Goal: Information Seeking & Learning: Learn about a topic

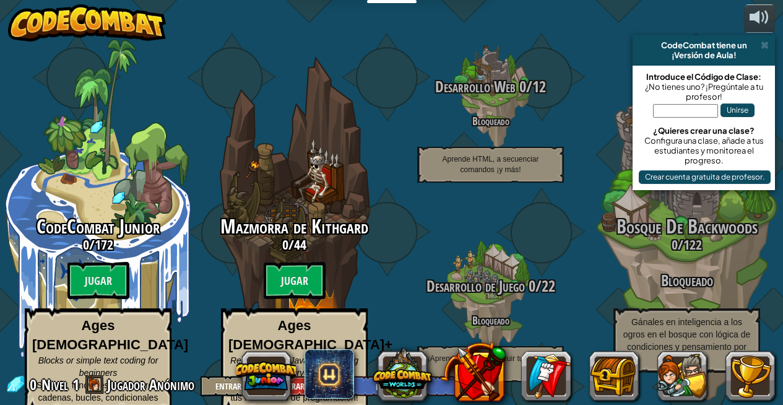
select select "es-ES"
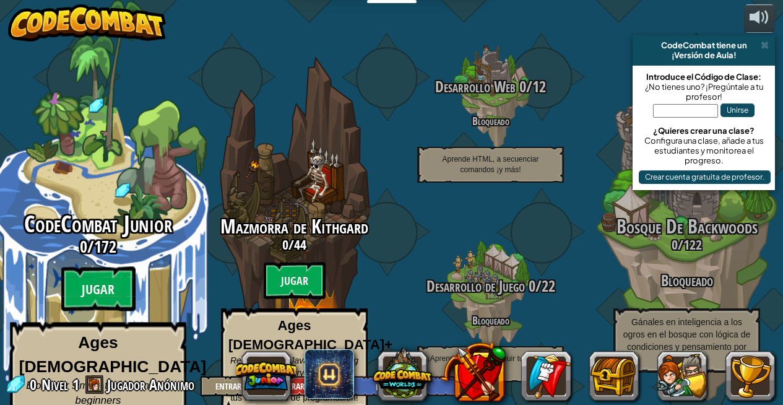
click at [115, 208] on span "CodeCombat Junior" at bounding box center [98, 224] width 148 height 32
select select "es-ES"
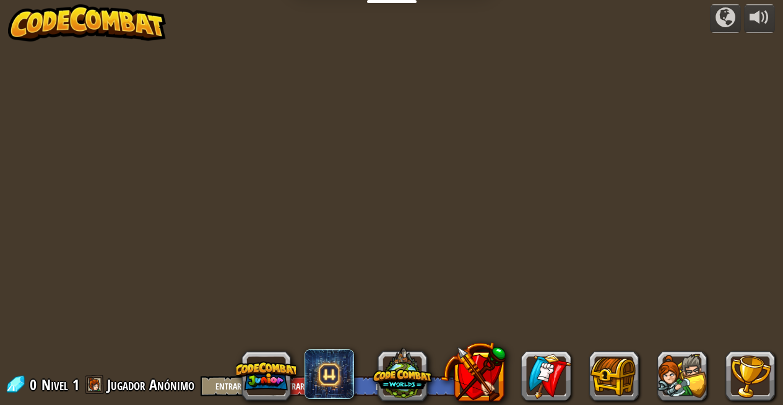
select select "es-ES"
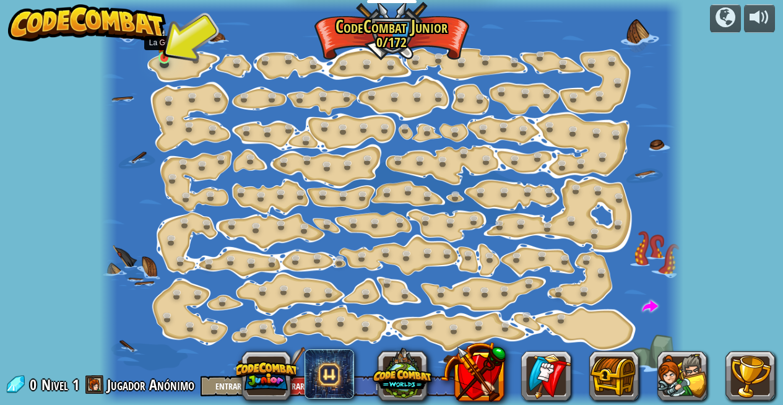
click at [167, 57] on img at bounding box center [164, 43] width 14 height 31
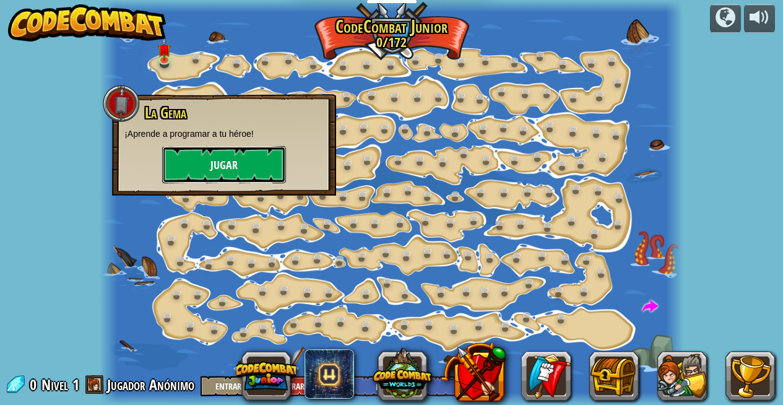
click at [209, 163] on button "Jugar" at bounding box center [224, 164] width 124 height 37
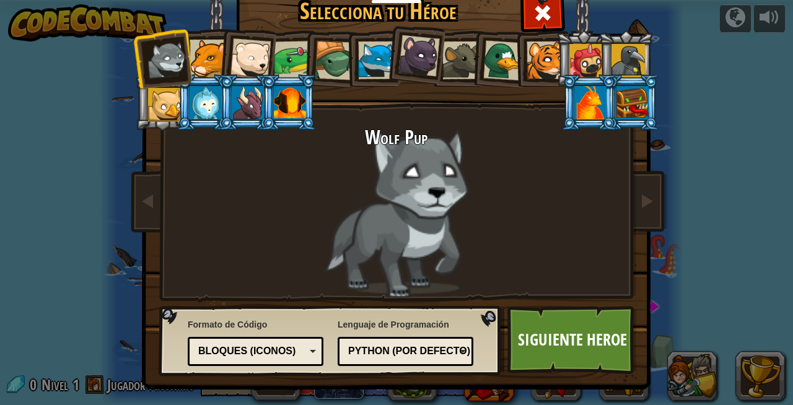
click at [220, 49] on li at bounding box center [246, 56] width 61 height 61
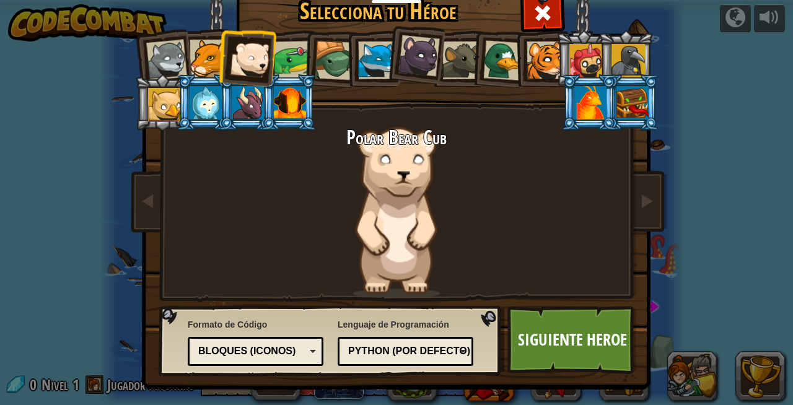
click at [329, 55] on div at bounding box center [335, 61] width 40 height 40
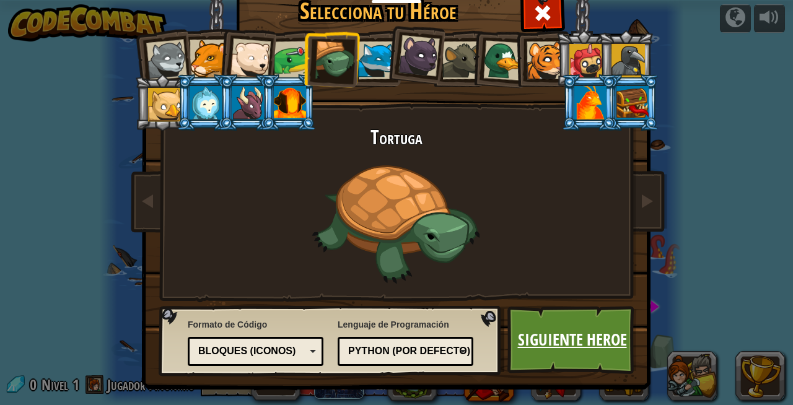
click at [533, 354] on link "Siguiente Heroe" at bounding box center [571, 340] width 129 height 68
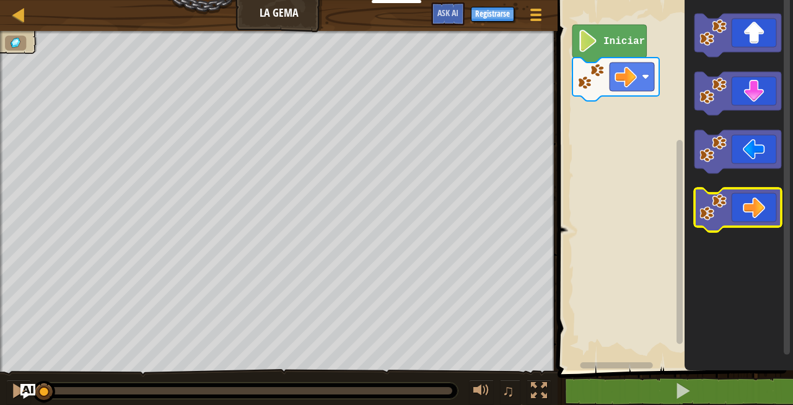
click at [760, 211] on icon "Espacio de trabajo de Blockly" at bounding box center [737, 209] width 87 height 43
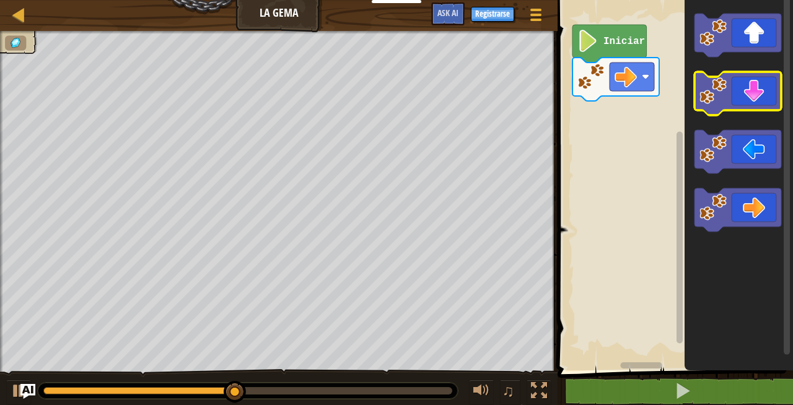
click at [741, 105] on icon "Espacio de trabajo de Blockly" at bounding box center [737, 93] width 87 height 43
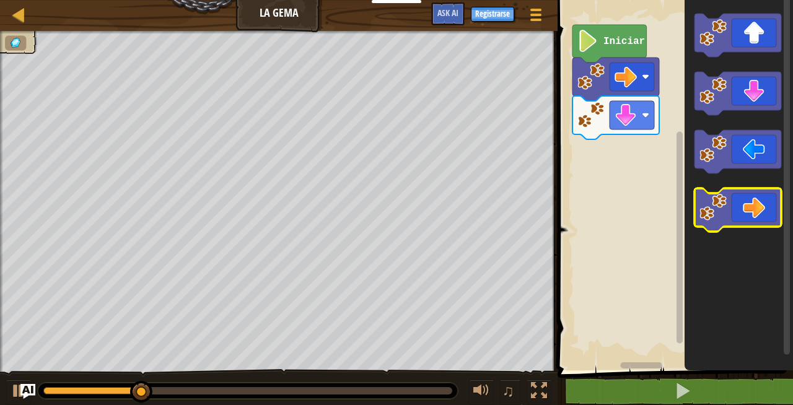
click at [747, 219] on icon "Espacio de trabajo de Blockly" at bounding box center [737, 209] width 87 height 43
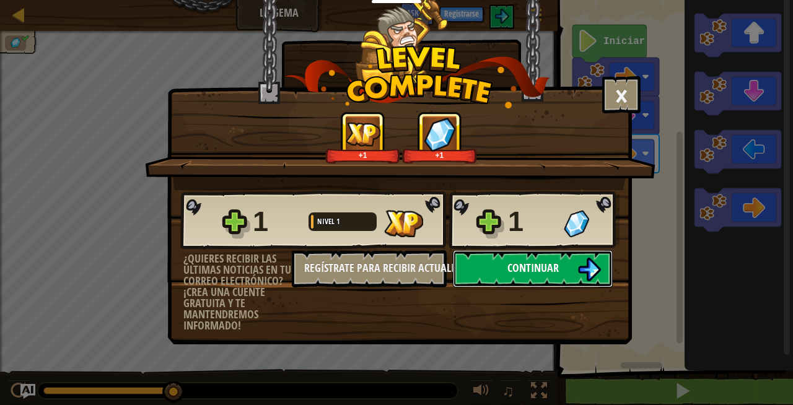
click at [548, 267] on span "Continuar" at bounding box center [532, 267] width 51 height 15
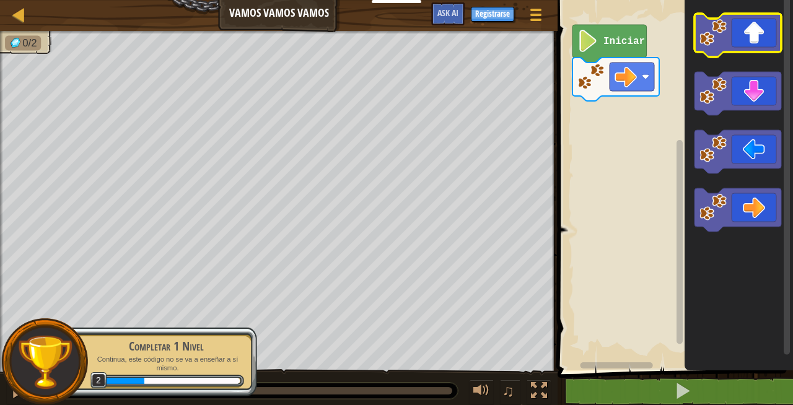
click at [753, 45] on icon "Espacio de trabajo de Blockly" at bounding box center [737, 35] width 87 height 43
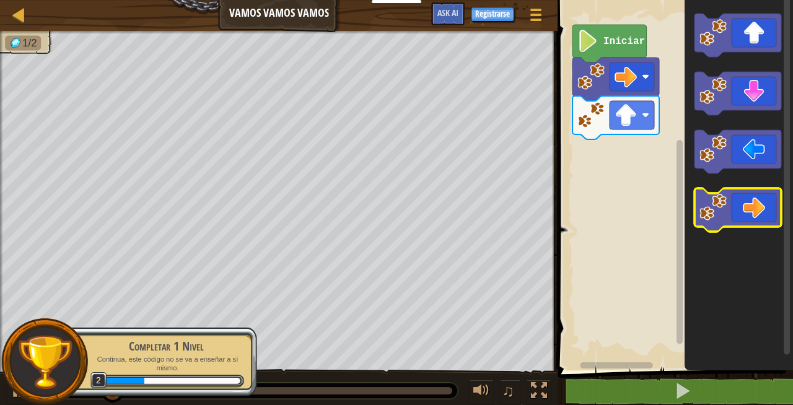
click at [733, 197] on icon "Espacio de trabajo de Blockly" at bounding box center [737, 209] width 87 height 43
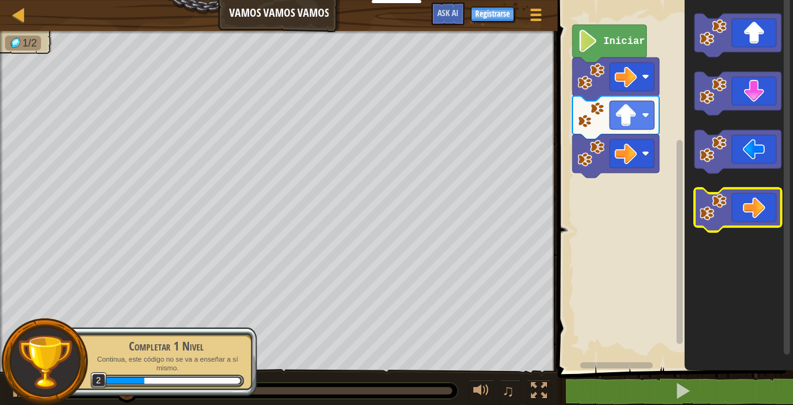
click at [733, 201] on icon "Espacio de trabajo de Blockly" at bounding box center [737, 209] width 87 height 43
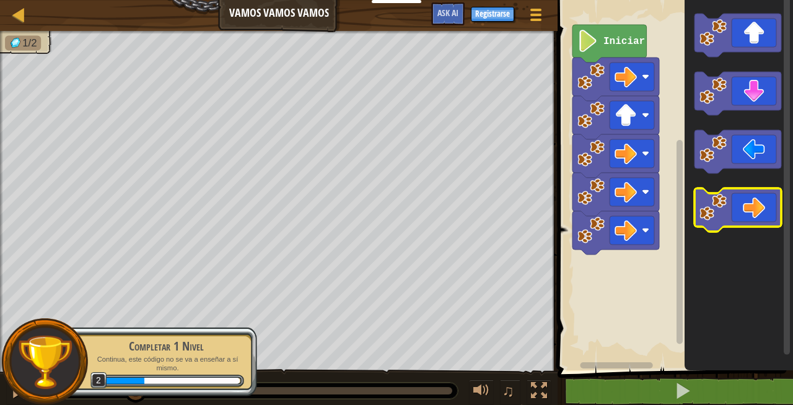
click at [733, 202] on icon "Espacio de trabajo de Blockly" at bounding box center [737, 209] width 87 height 43
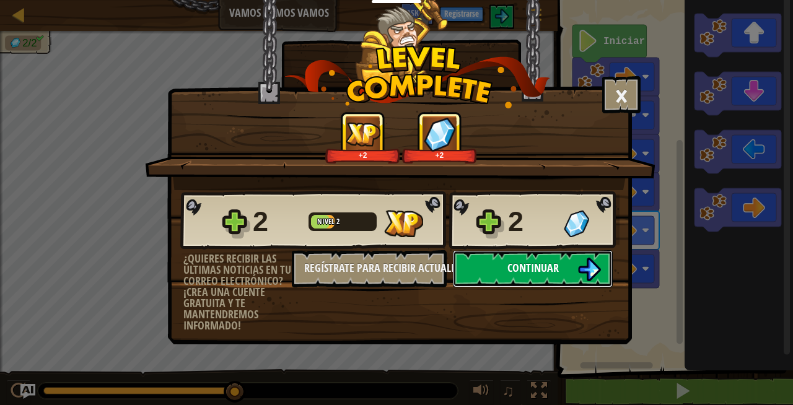
click at [500, 264] on button "Continuar" at bounding box center [533, 268] width 160 height 37
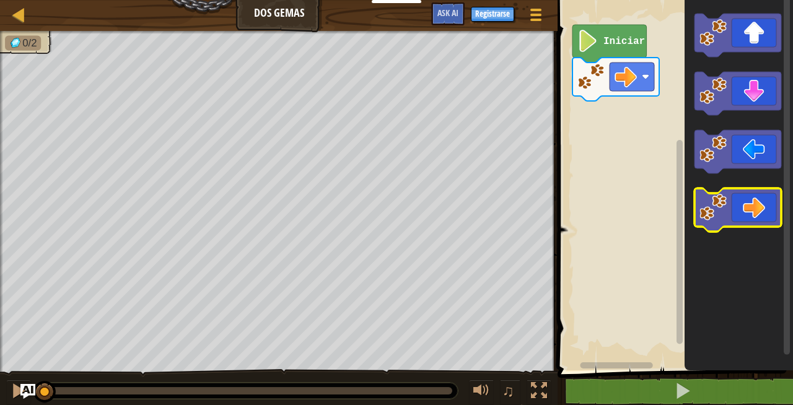
click at [739, 224] on icon "Espacio de trabajo de Blockly" at bounding box center [737, 209] width 87 height 43
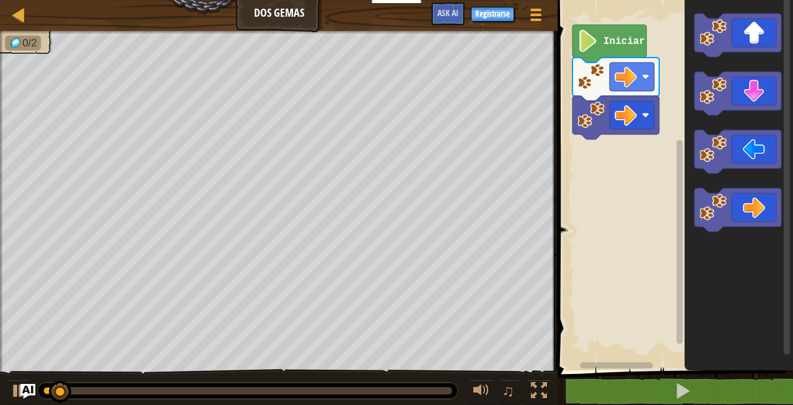
click at [743, 238] on icon "Espacio de trabajo de Blockly" at bounding box center [738, 182] width 108 height 376
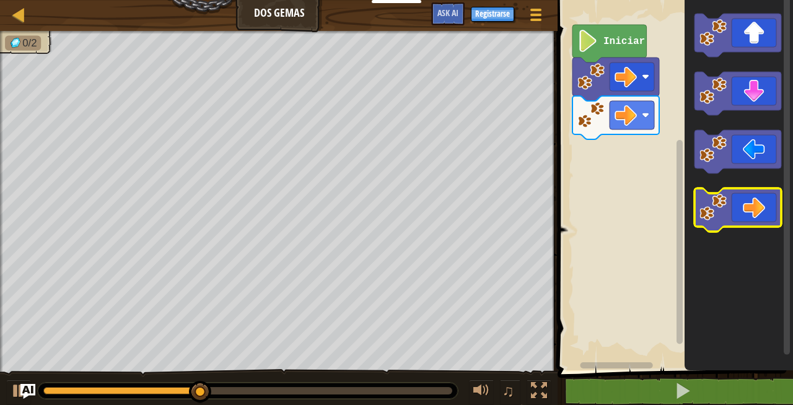
click at [737, 227] on icon "Espacio de trabajo de Blockly" at bounding box center [737, 209] width 87 height 43
click at [731, 204] on icon "Espacio de trabajo de Blockly" at bounding box center [737, 209] width 87 height 43
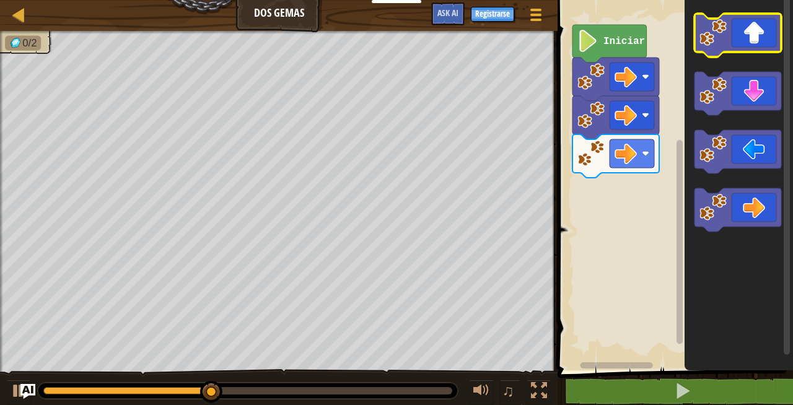
click at [737, 39] on icon "Espacio de trabajo de Blockly" at bounding box center [737, 35] width 87 height 43
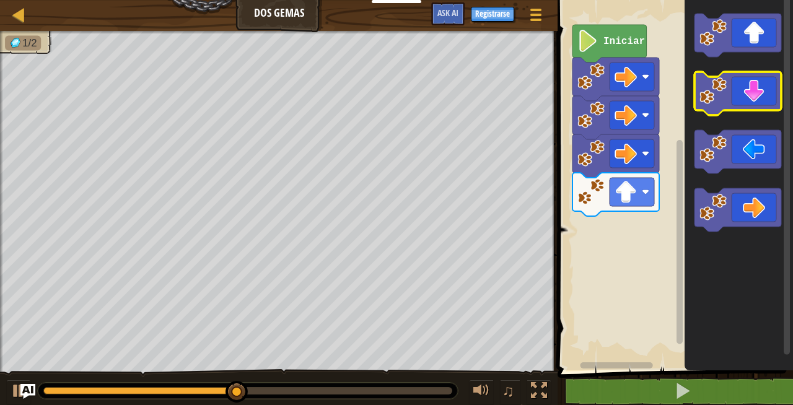
click at [748, 98] on icon "Espacio de trabajo de Blockly" at bounding box center [737, 93] width 87 height 43
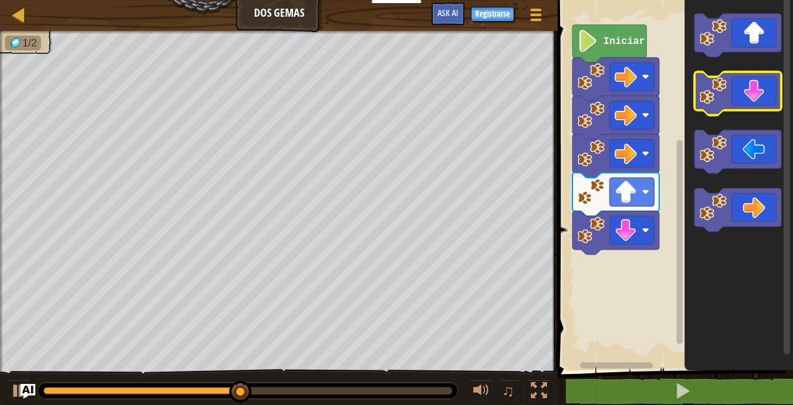
click at [748, 98] on icon "Espacio de trabajo de Blockly" at bounding box center [737, 93] width 87 height 43
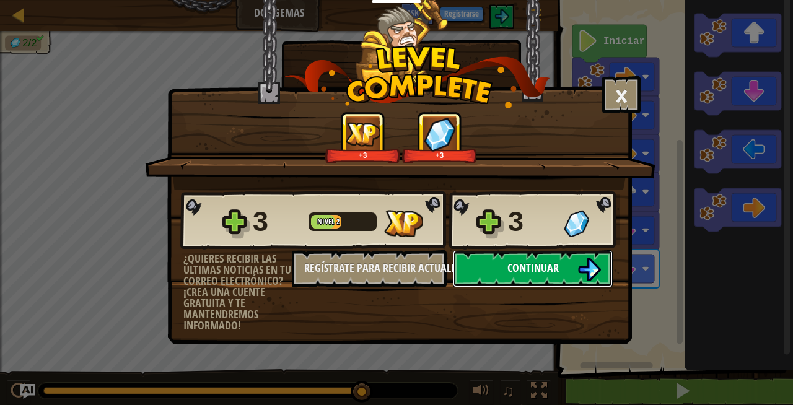
click at [540, 263] on span "Continuar" at bounding box center [532, 267] width 51 height 15
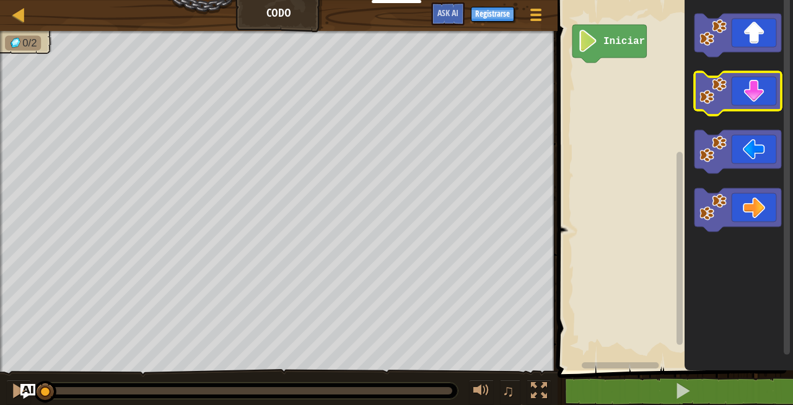
click at [729, 98] on icon "Espacio de trabajo de Blockly" at bounding box center [737, 93] width 87 height 43
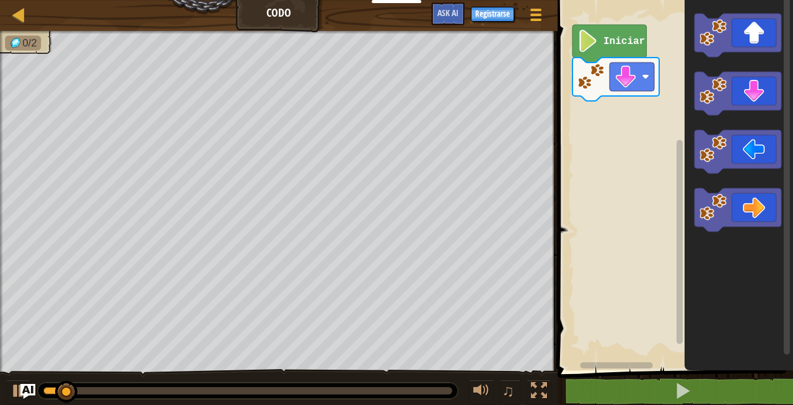
click at [729, 99] on icon "Espacio de trabajo de Blockly" at bounding box center [737, 93] width 87 height 43
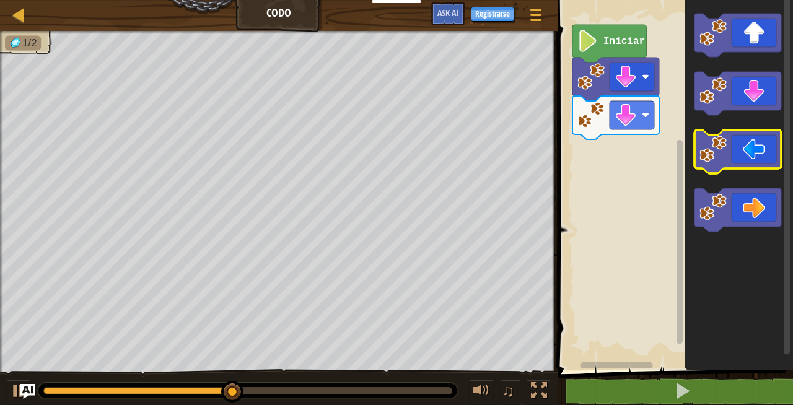
click at [756, 162] on icon "Espacio de trabajo de Blockly" at bounding box center [737, 151] width 87 height 43
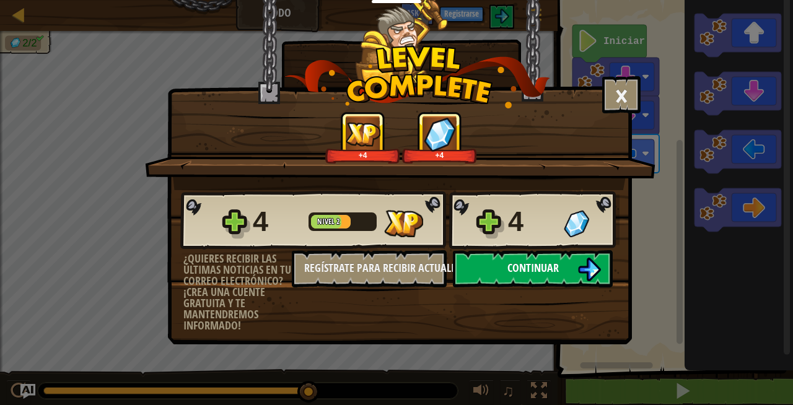
click at [506, 259] on button "Continuar" at bounding box center [533, 268] width 160 height 37
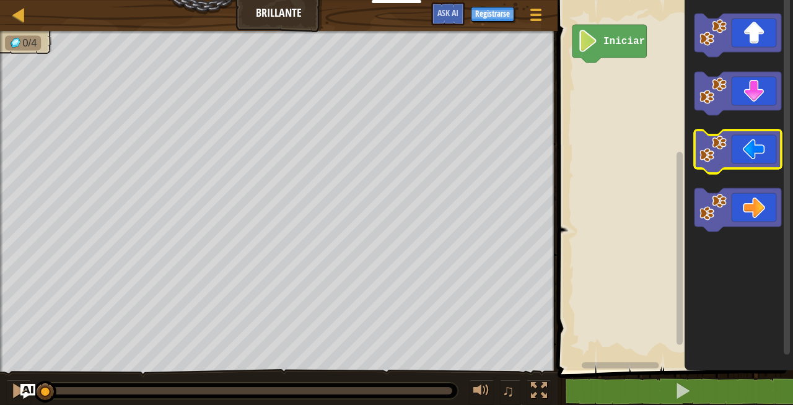
click at [746, 165] on icon "Espacio de trabajo de Blockly" at bounding box center [737, 151] width 87 height 43
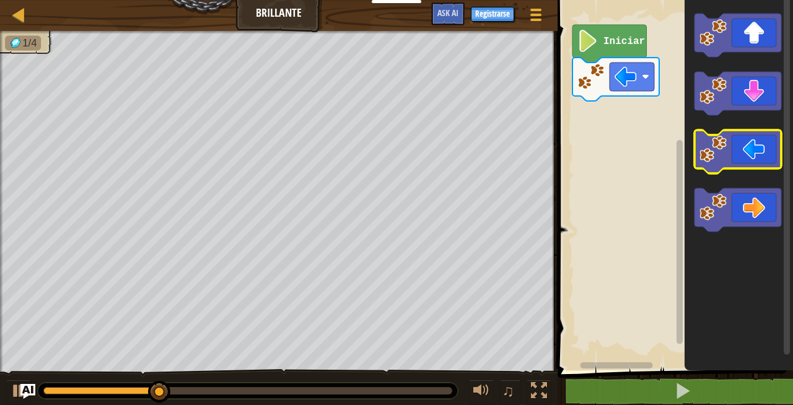
click at [746, 155] on icon "Espacio de trabajo de Blockly" at bounding box center [737, 151] width 87 height 43
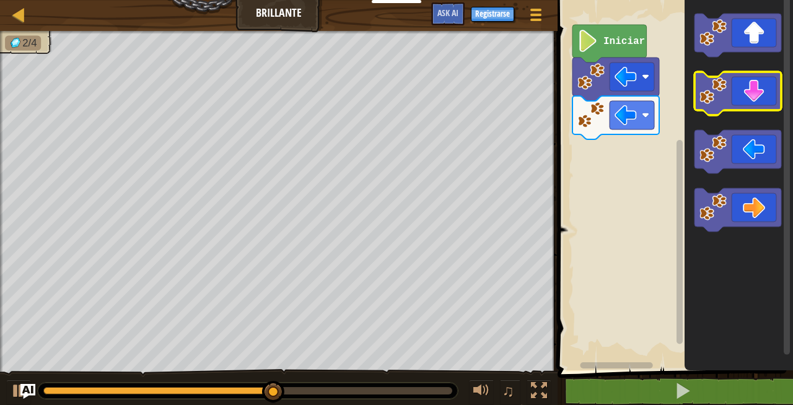
click at [732, 105] on icon "Espacio de trabajo de Blockly" at bounding box center [737, 93] width 87 height 43
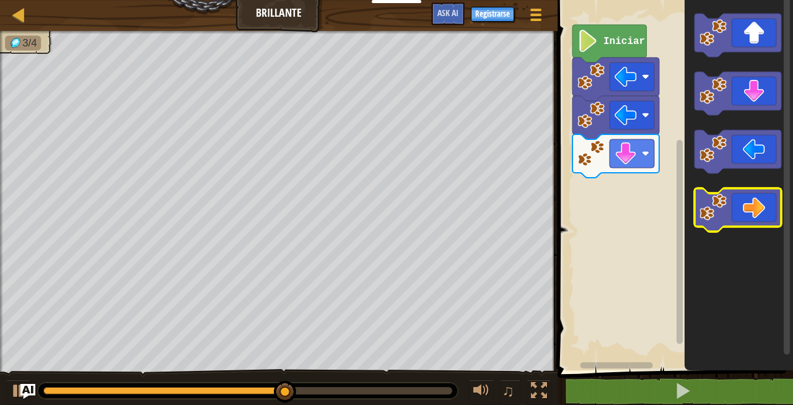
click at [767, 204] on icon "Espacio de trabajo de Blockly" at bounding box center [737, 209] width 87 height 43
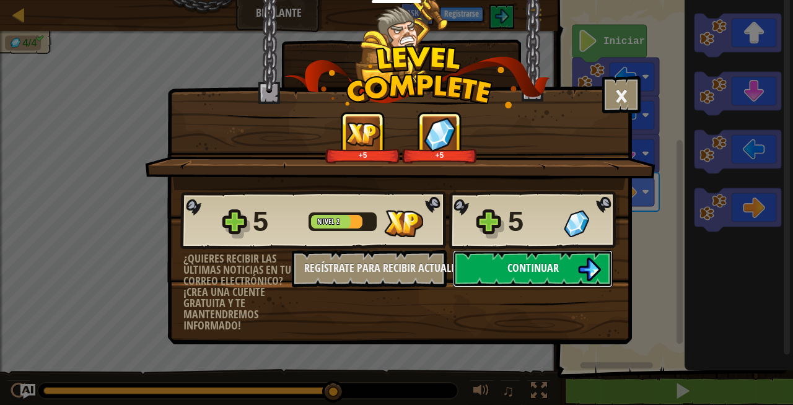
click at [538, 260] on span "Continuar" at bounding box center [532, 267] width 51 height 15
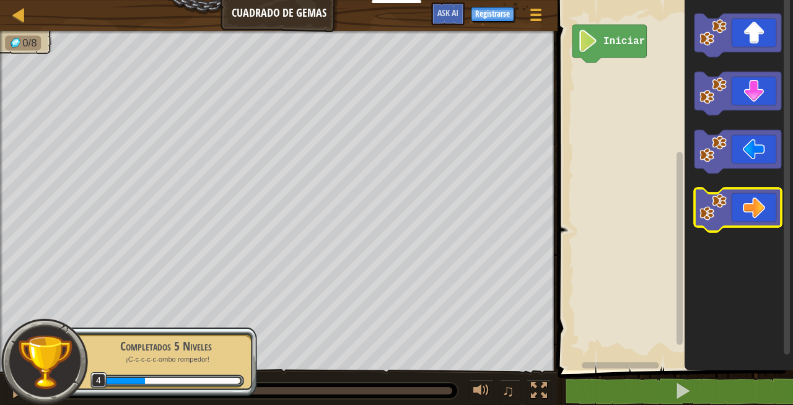
click at [717, 203] on image "Espacio de trabajo de Blockly" at bounding box center [712, 207] width 27 height 27
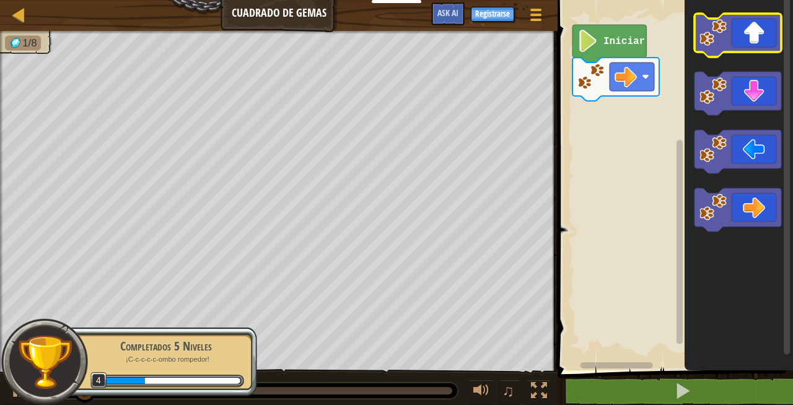
click at [757, 42] on icon "Espacio de trabajo de Blockly" at bounding box center [737, 35] width 87 height 43
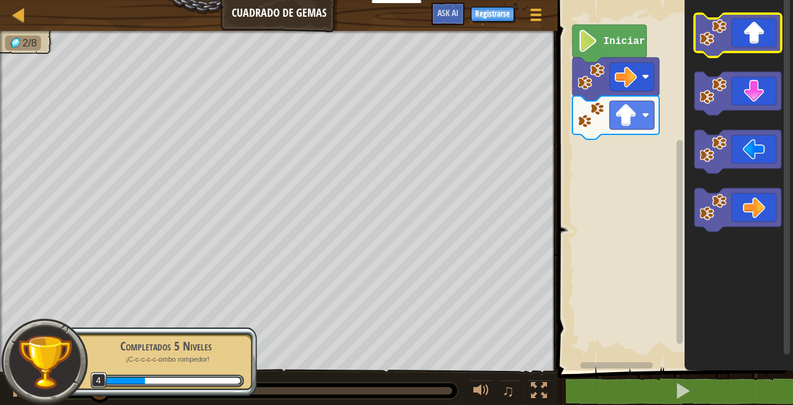
click at [757, 42] on icon "Espacio de trabajo de Blockly" at bounding box center [737, 35] width 87 height 43
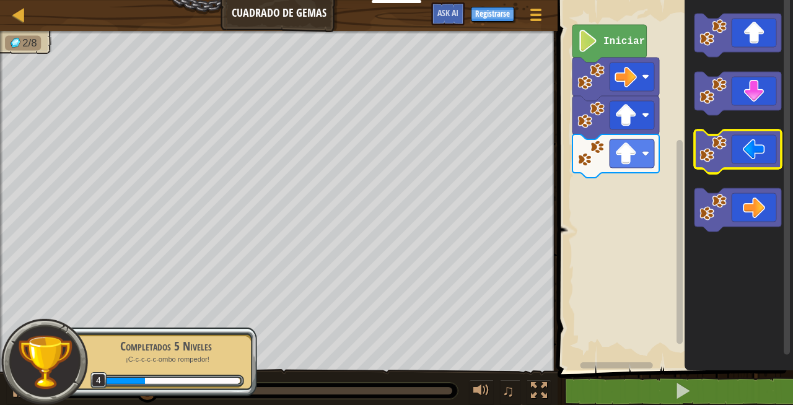
click at [747, 141] on icon "Espacio de trabajo de Blockly" at bounding box center [737, 151] width 87 height 43
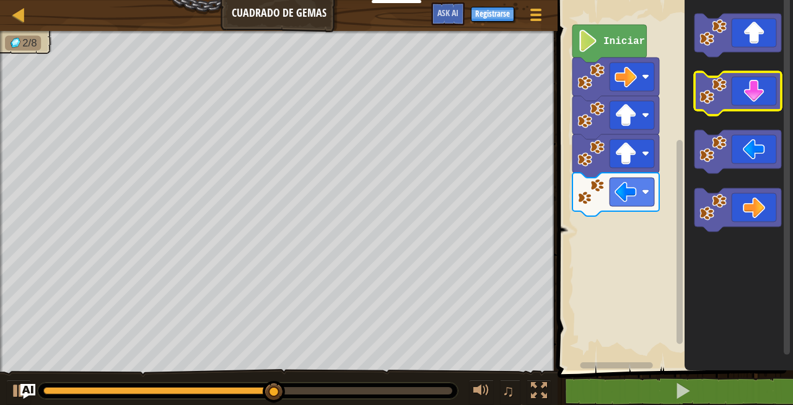
click at [732, 96] on icon "Espacio de trabajo de Blockly" at bounding box center [737, 93] width 87 height 43
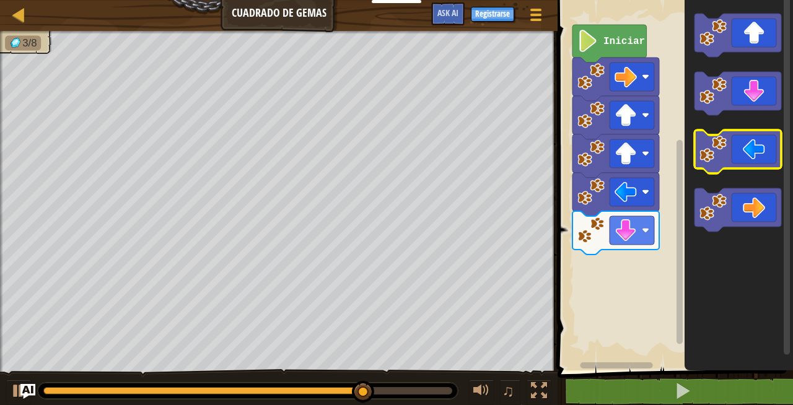
click at [752, 151] on icon "Espacio de trabajo de Blockly" at bounding box center [737, 151] width 87 height 43
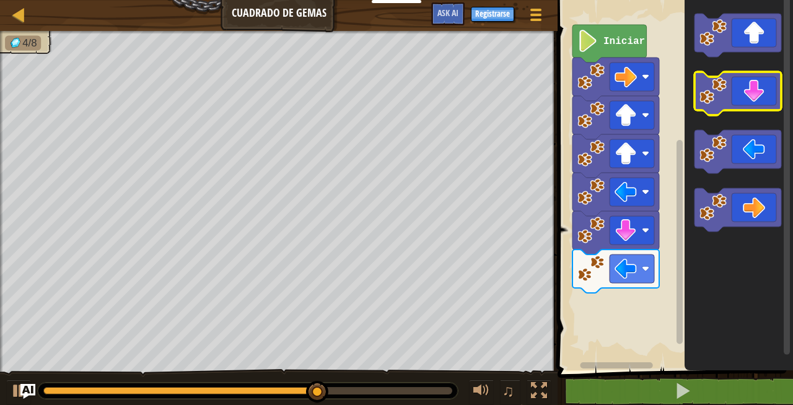
click at [747, 88] on icon "Espacio de trabajo de Blockly" at bounding box center [737, 93] width 87 height 43
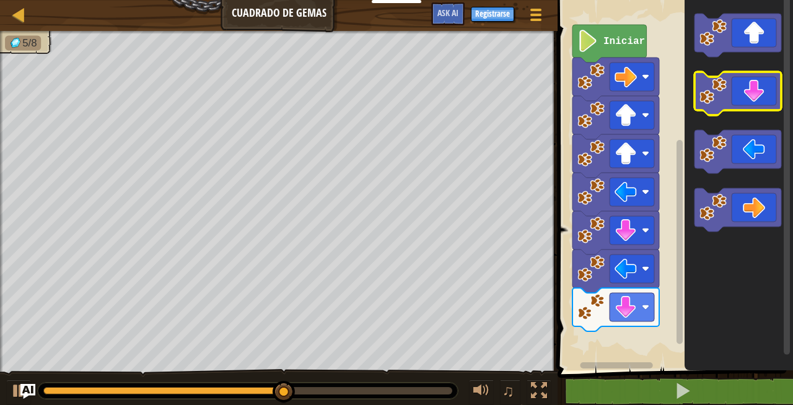
click at [747, 88] on icon "Espacio de trabajo de Blockly" at bounding box center [737, 93] width 87 height 43
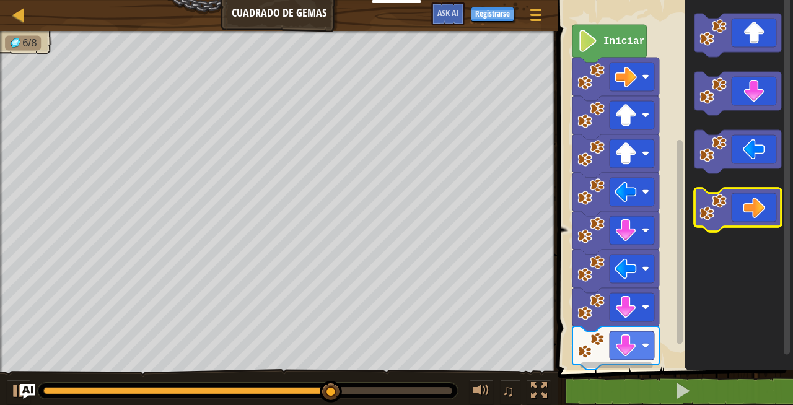
click at [759, 206] on icon "Espacio de trabajo de Blockly" at bounding box center [737, 209] width 87 height 43
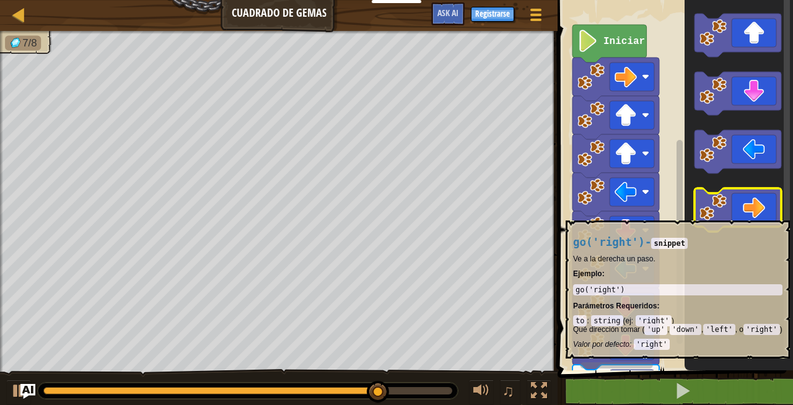
click at [750, 214] on icon "Espacio de trabajo de Blockly" at bounding box center [737, 209] width 87 height 43
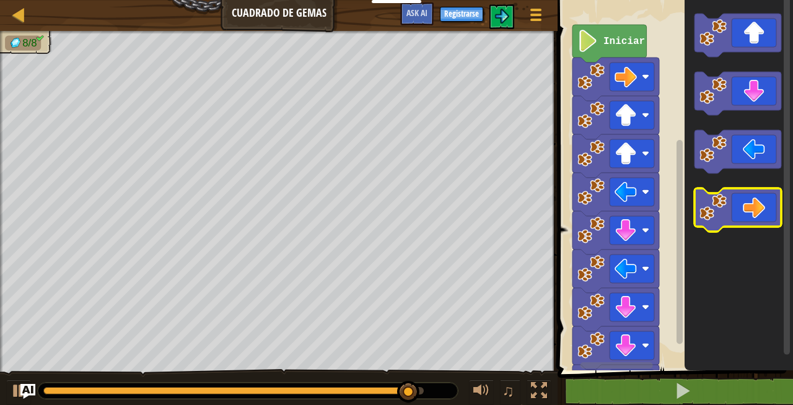
click at [750, 214] on icon "Espacio de trabajo de Blockly" at bounding box center [737, 209] width 87 height 43
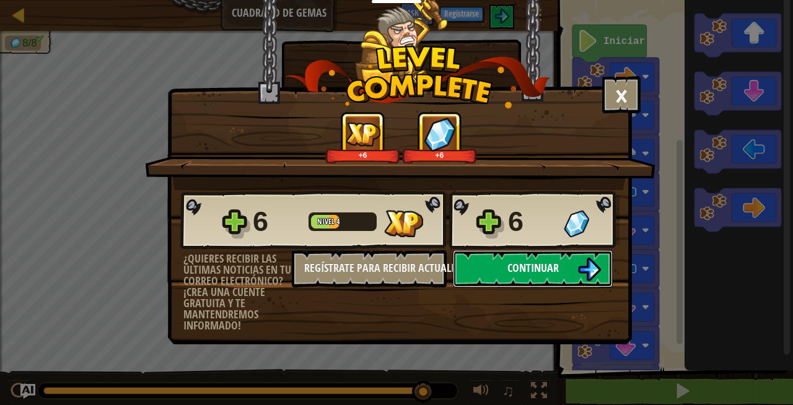
click at [541, 258] on button "Continuar" at bounding box center [533, 268] width 160 height 37
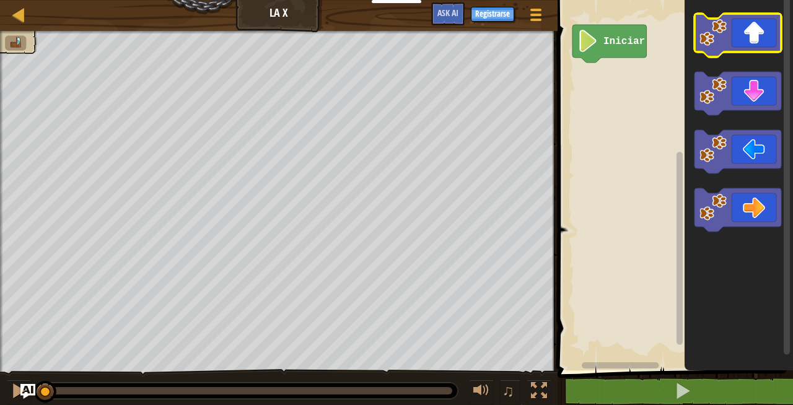
click at [760, 35] on icon "Espacio de trabajo de Blockly" at bounding box center [737, 35] width 87 height 43
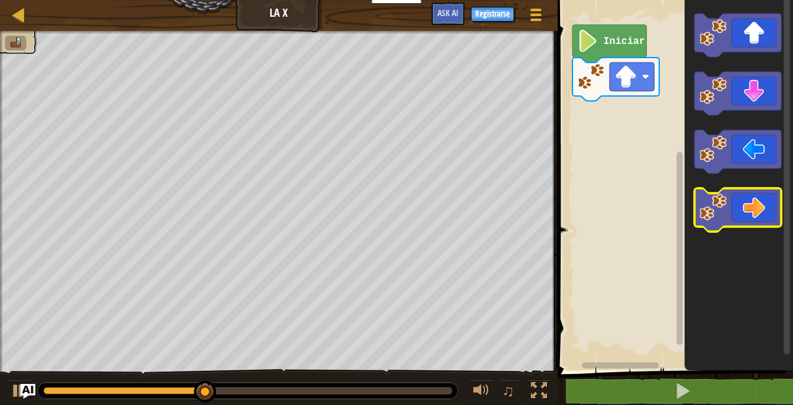
click at [742, 207] on icon "Espacio de trabajo de Blockly" at bounding box center [737, 209] width 87 height 43
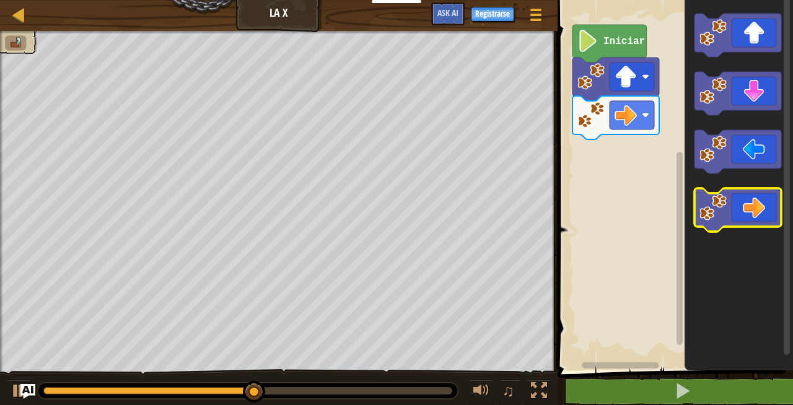
click at [758, 227] on icon "Espacio de trabajo de Blockly" at bounding box center [737, 209] width 87 height 43
click at [760, 220] on icon "Espacio de trabajo de Blockly" at bounding box center [737, 209] width 87 height 43
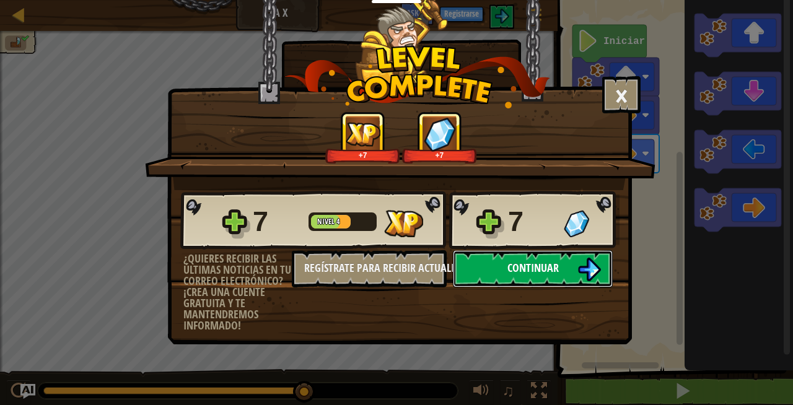
click at [552, 263] on span "Continuar" at bounding box center [532, 267] width 51 height 15
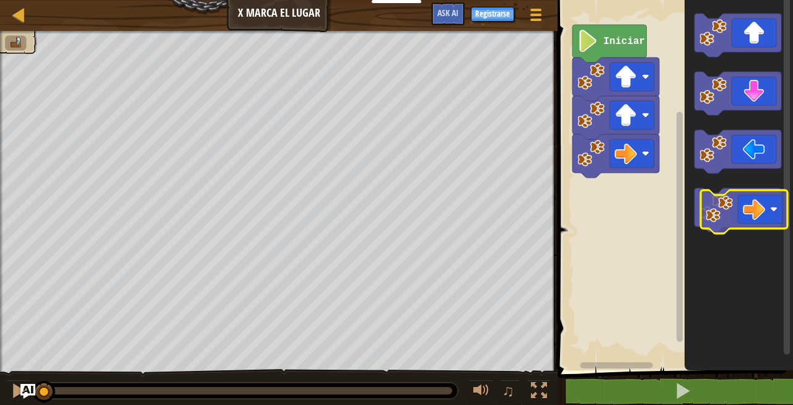
click at [783, 218] on div "Iniciar" at bounding box center [673, 182] width 239 height 376
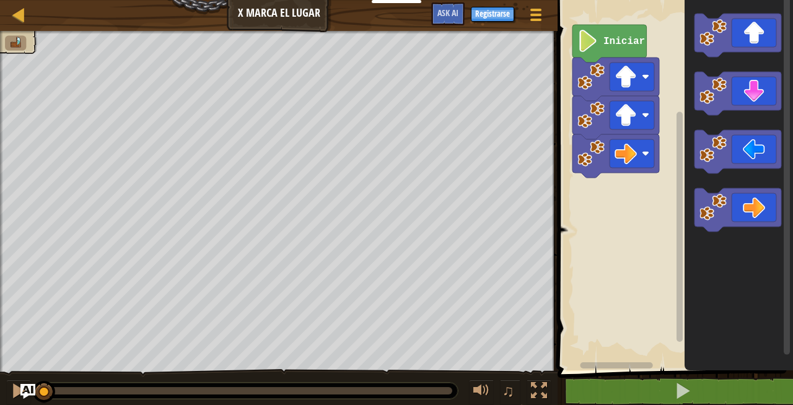
click at [783, 220] on div "Iniciar" at bounding box center [673, 182] width 239 height 376
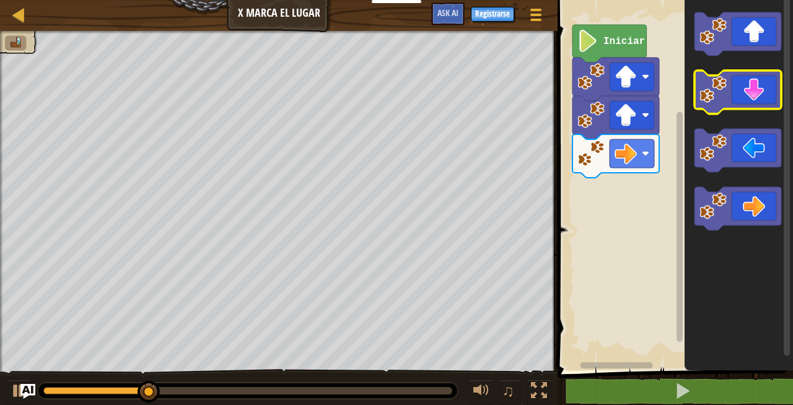
click at [759, 85] on icon "Espacio de trabajo de Blockly" at bounding box center [737, 92] width 87 height 43
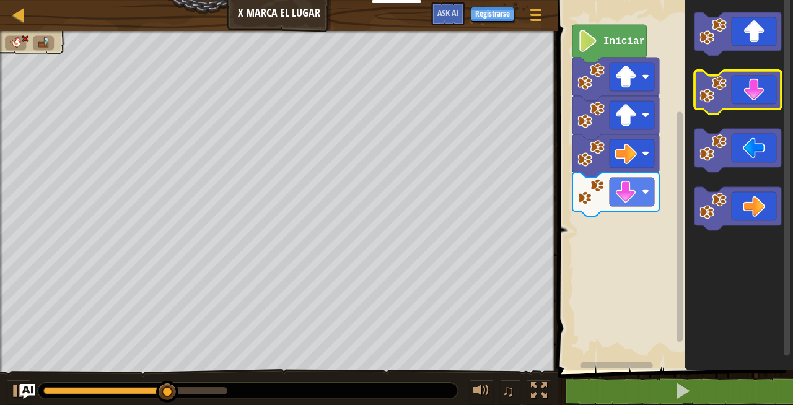
click at [759, 86] on icon "Espacio de trabajo de Blockly" at bounding box center [737, 92] width 87 height 43
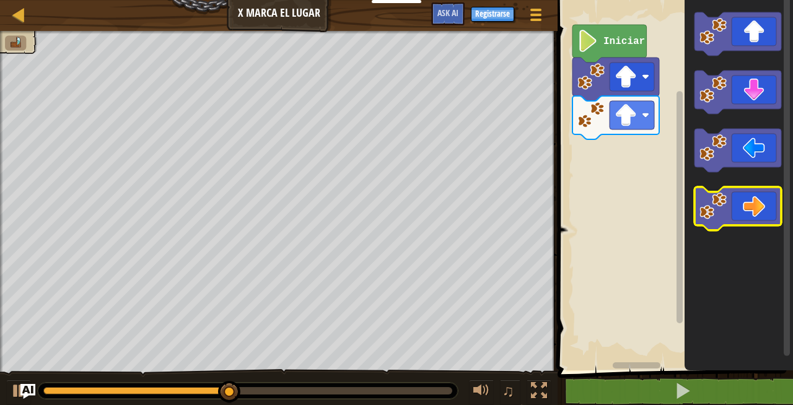
click at [743, 218] on icon "Espacio de trabajo de Blockly" at bounding box center [737, 208] width 87 height 43
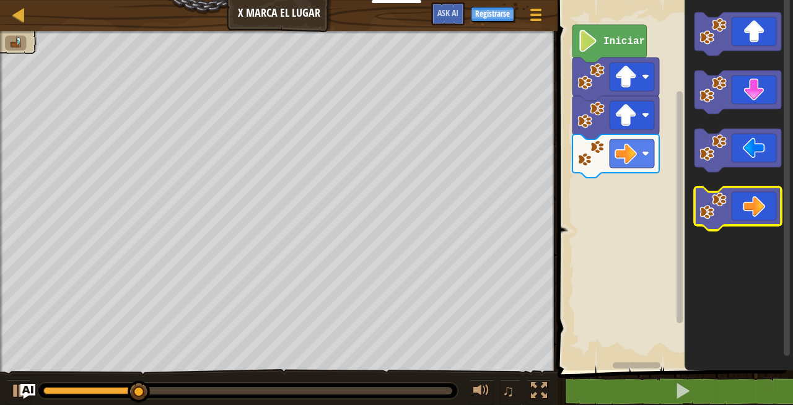
click at [742, 217] on icon "Espacio de trabajo de Blockly" at bounding box center [737, 208] width 87 height 43
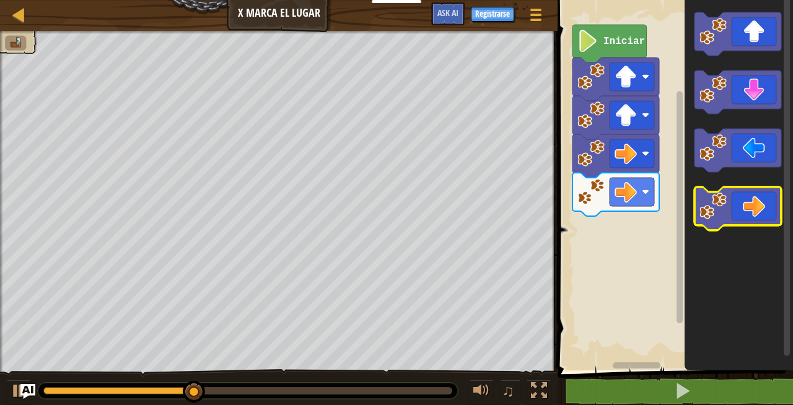
click at [744, 218] on icon "Espacio de trabajo de Blockly" at bounding box center [737, 208] width 87 height 43
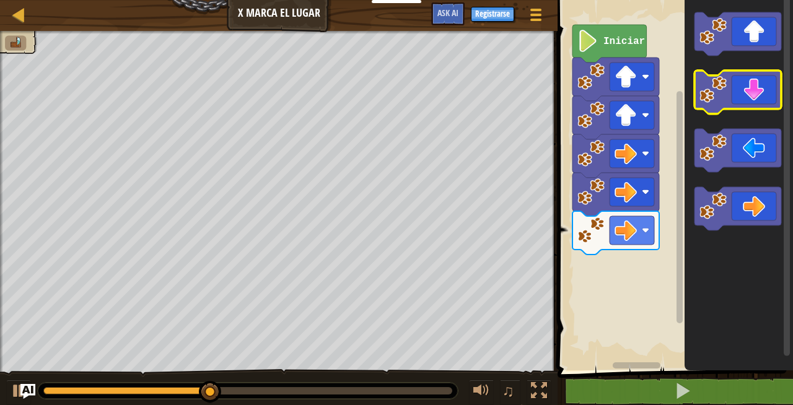
click at [752, 92] on icon "Espacio de trabajo de Blockly" at bounding box center [737, 92] width 87 height 43
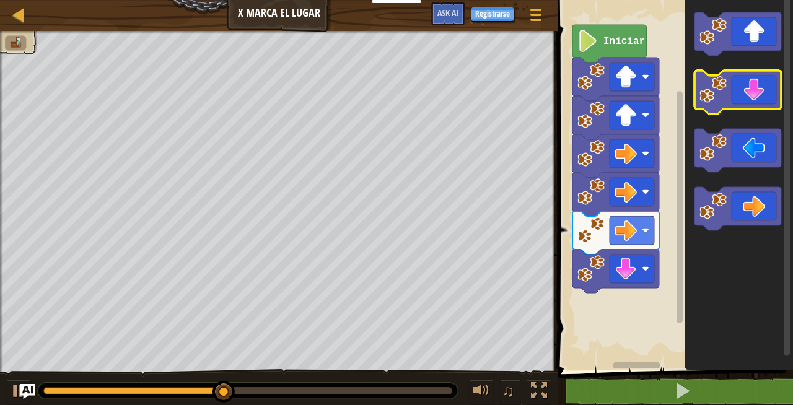
click at [752, 91] on icon "Espacio de trabajo de Blockly" at bounding box center [737, 92] width 87 height 43
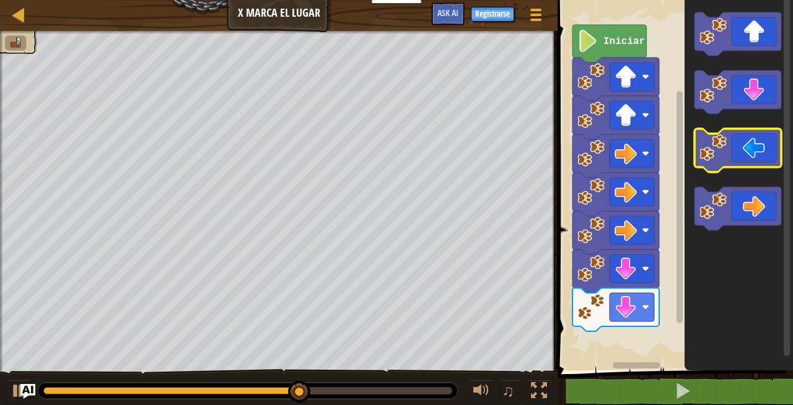
click at [737, 155] on icon "Espacio de trabajo de Blockly" at bounding box center [737, 150] width 87 height 43
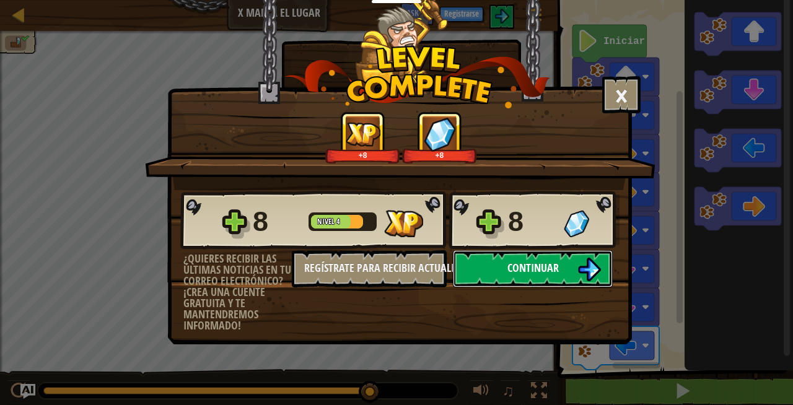
click at [526, 260] on span "Continuar" at bounding box center [532, 267] width 51 height 15
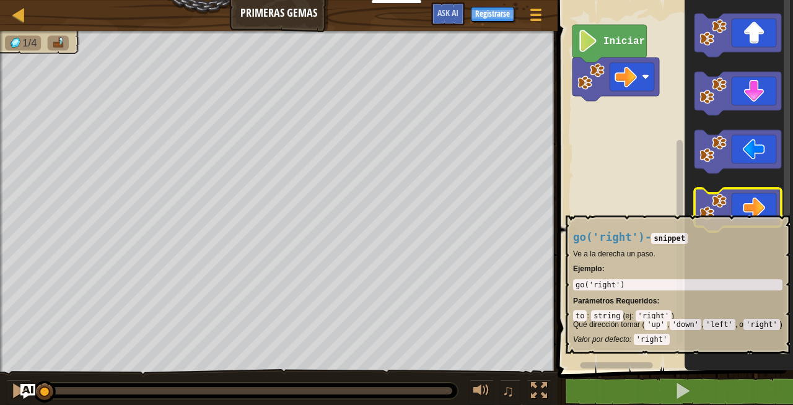
click at [764, 211] on icon "Espacio de trabajo de Blockly" at bounding box center [737, 209] width 87 height 43
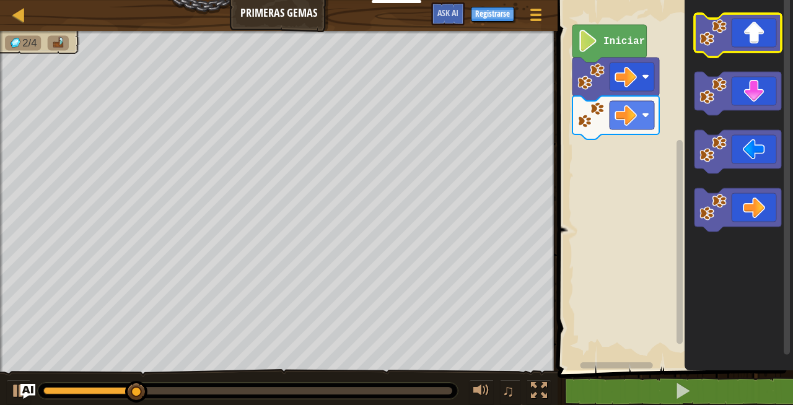
click at [762, 45] on icon "Espacio de trabajo de Blockly" at bounding box center [737, 35] width 87 height 43
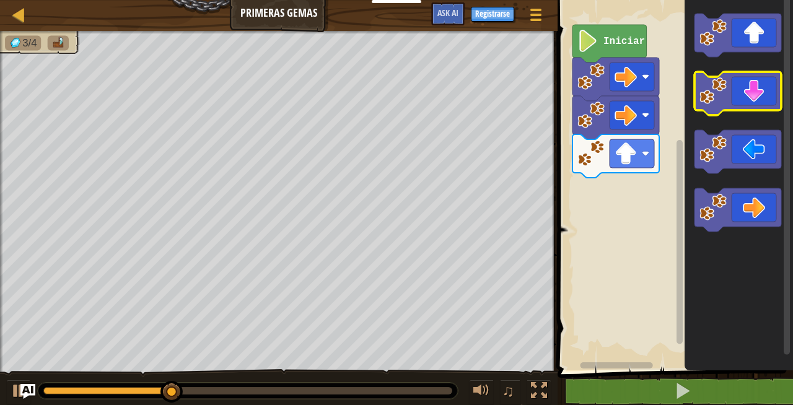
click at [761, 92] on icon "Espacio de trabajo de Blockly" at bounding box center [737, 93] width 87 height 43
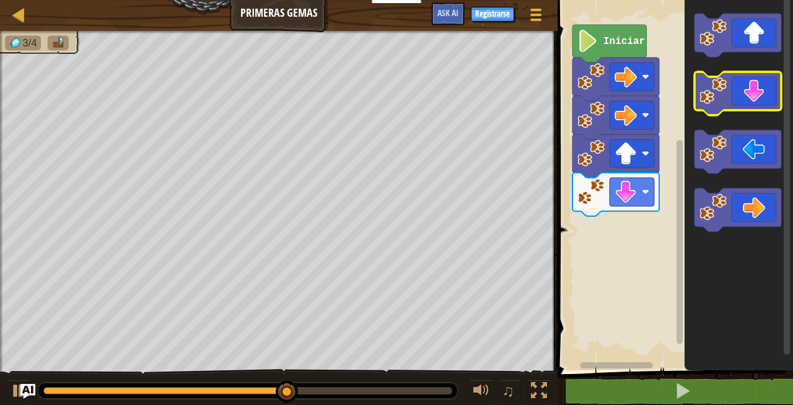
click at [760, 92] on icon "Espacio de trabajo de Blockly" at bounding box center [737, 93] width 87 height 43
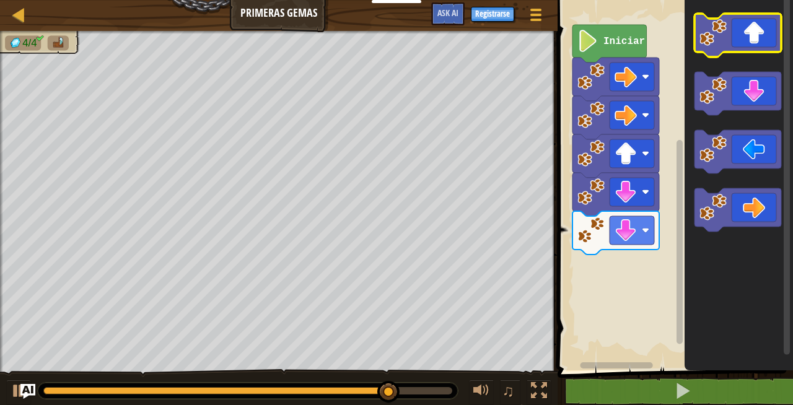
click at [765, 28] on icon "Espacio de trabajo de Blockly" at bounding box center [737, 35] width 87 height 43
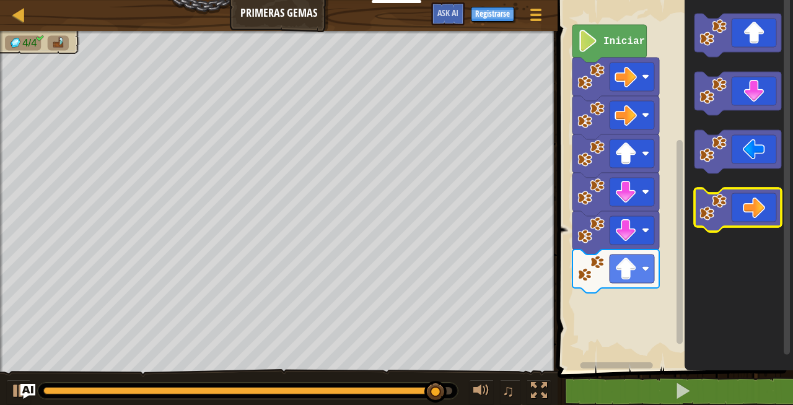
click at [767, 215] on icon "Espacio de trabajo de Blockly" at bounding box center [737, 209] width 87 height 43
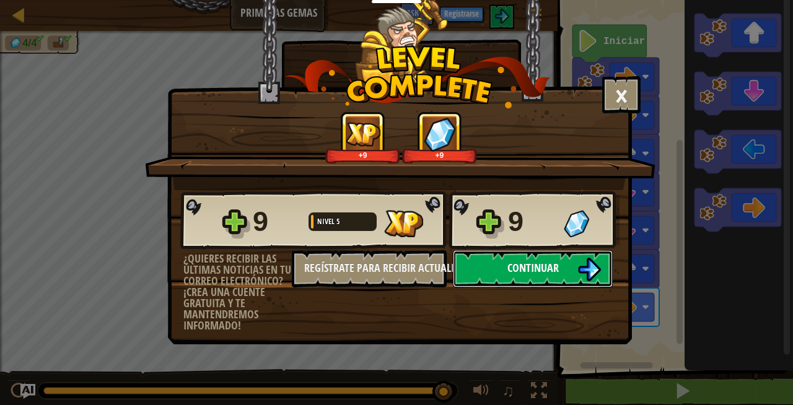
click at [519, 260] on span "Continuar" at bounding box center [532, 267] width 51 height 15
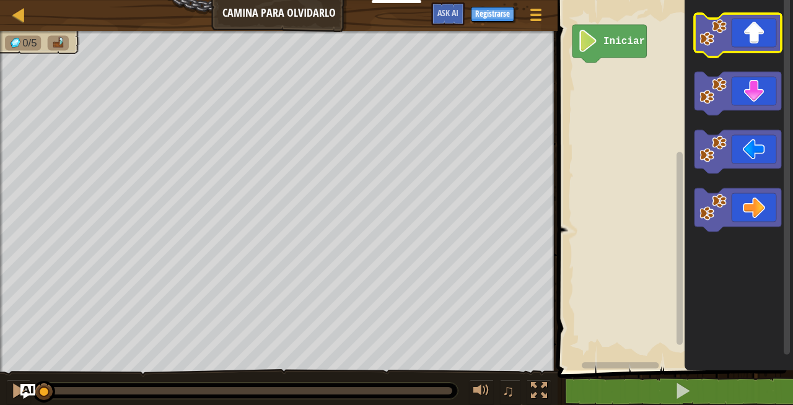
click at [762, 46] on icon "Espacio de trabajo de Blockly" at bounding box center [737, 35] width 87 height 43
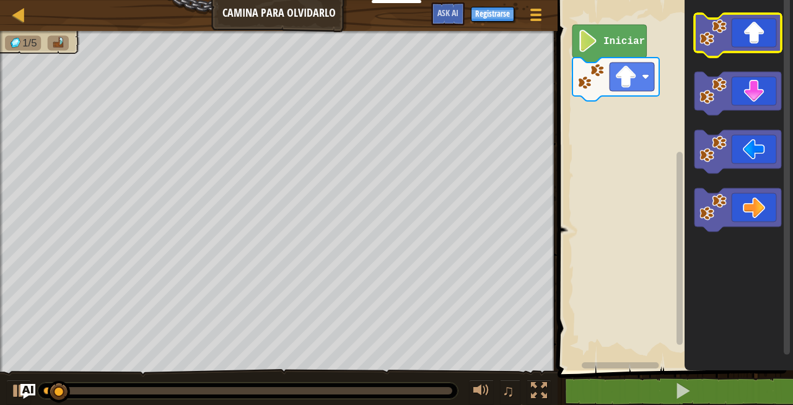
click at [762, 46] on icon "Espacio de trabajo de Blockly" at bounding box center [737, 35] width 87 height 43
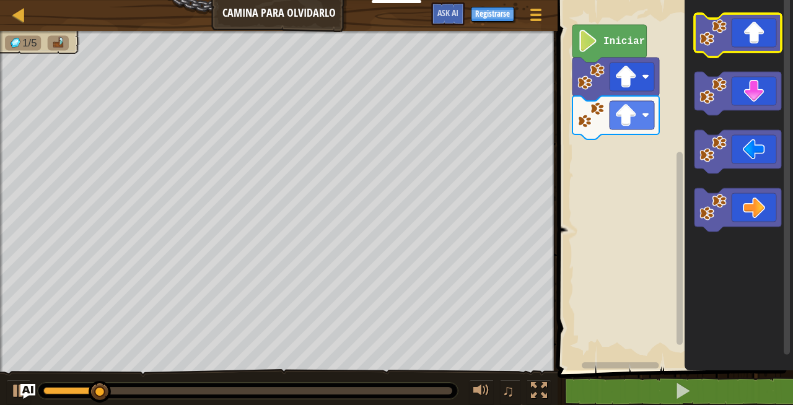
click at [762, 46] on icon "Espacio de trabajo de Blockly" at bounding box center [737, 35] width 87 height 43
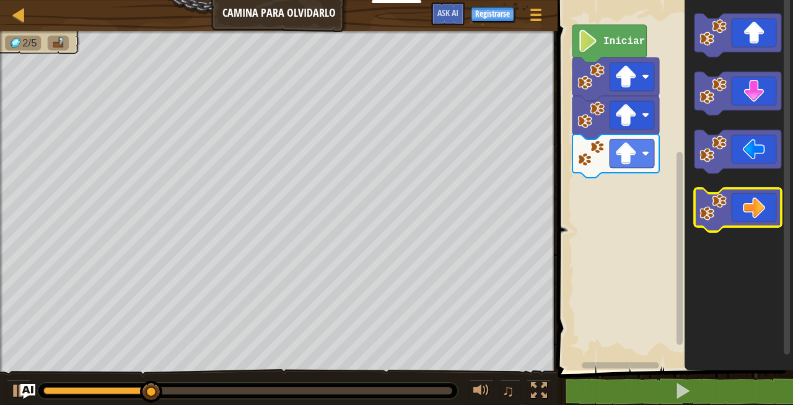
click at [714, 209] on image "Espacio de trabajo de Blockly" at bounding box center [712, 207] width 27 height 27
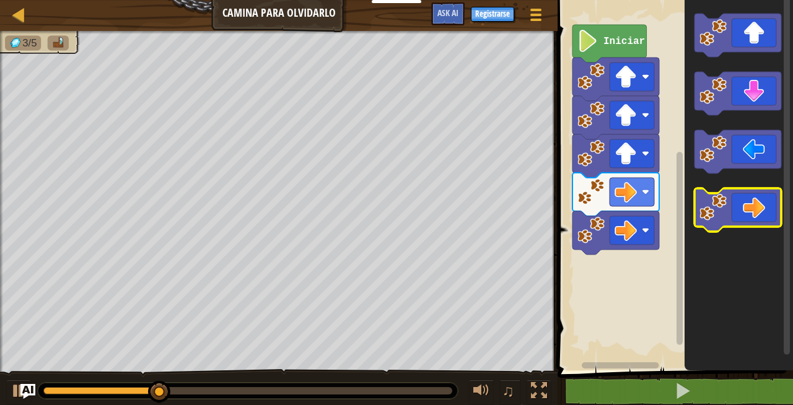
click at [719, 218] on image "Espacio de trabajo de Blockly" at bounding box center [712, 207] width 27 height 27
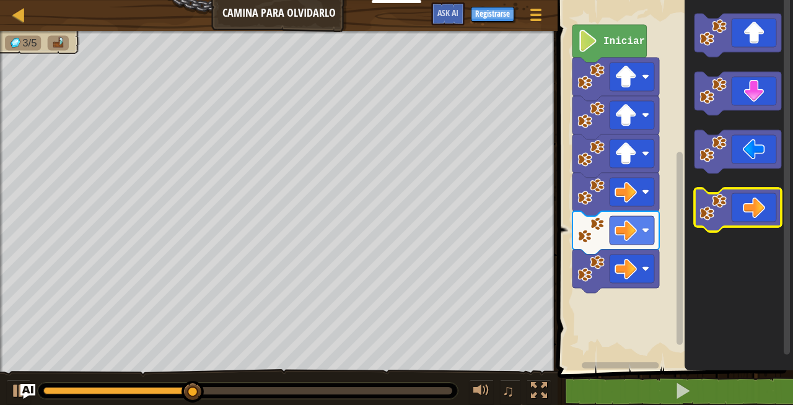
click at [719, 218] on image "Espacio de trabajo de Blockly" at bounding box center [712, 207] width 27 height 27
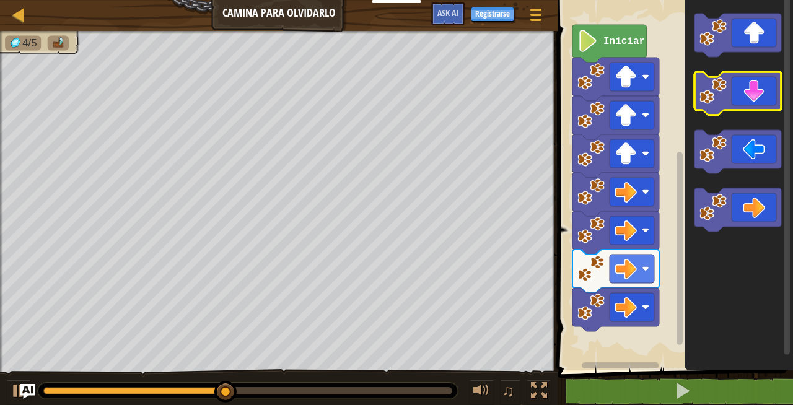
click at [755, 89] on icon "Espacio de trabajo de Blockly" at bounding box center [737, 93] width 87 height 43
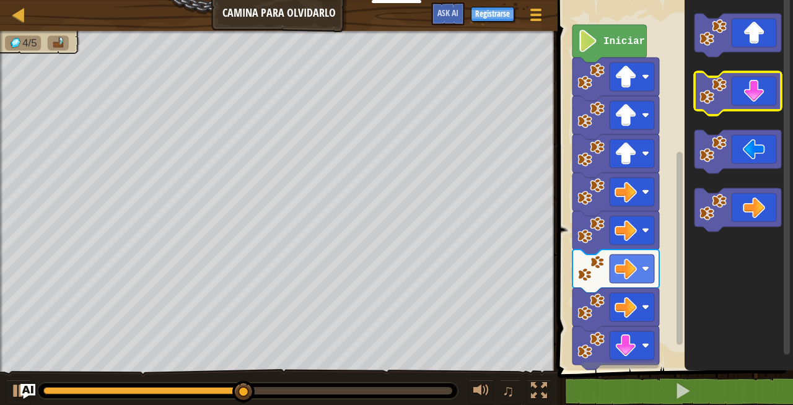
click at [755, 90] on icon "Espacio de trabajo de Blockly" at bounding box center [737, 93] width 87 height 43
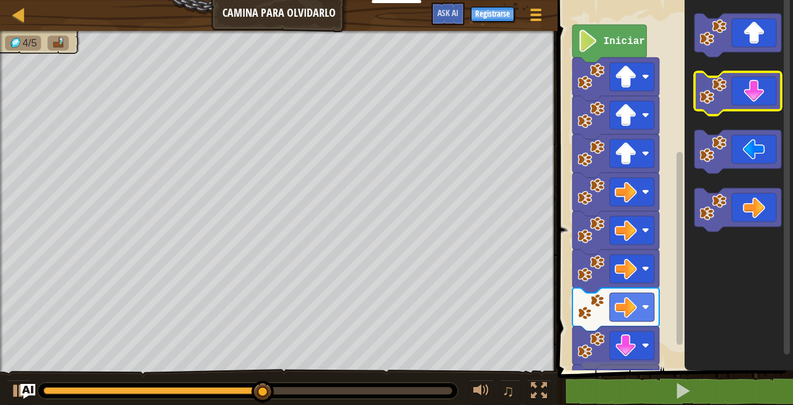
click at [755, 93] on icon "Espacio de trabajo de Blockly" at bounding box center [737, 93] width 87 height 43
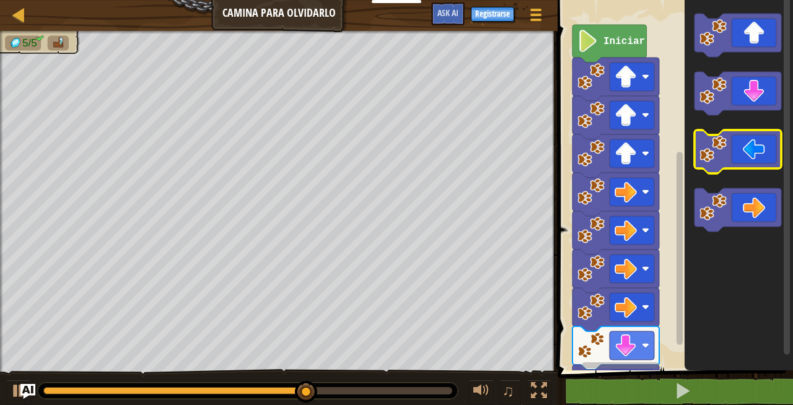
click at [759, 155] on icon "Espacio de trabajo de Blockly" at bounding box center [737, 151] width 87 height 43
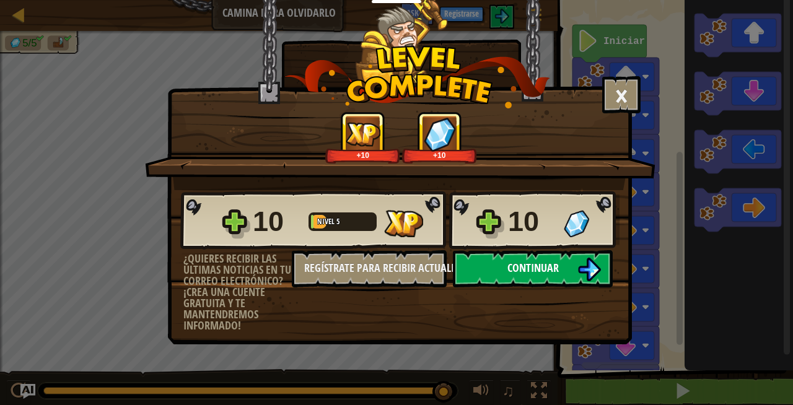
click at [484, 264] on button "Continuar" at bounding box center [533, 268] width 160 height 37
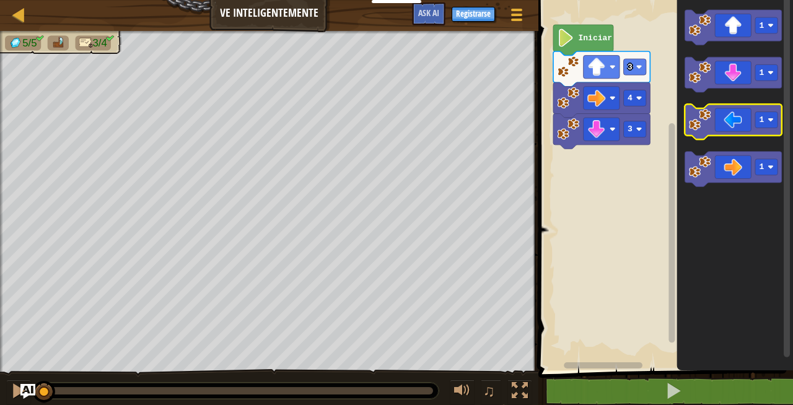
click at [721, 124] on icon "Espacio de trabajo de Blockly" at bounding box center [732, 121] width 97 height 35
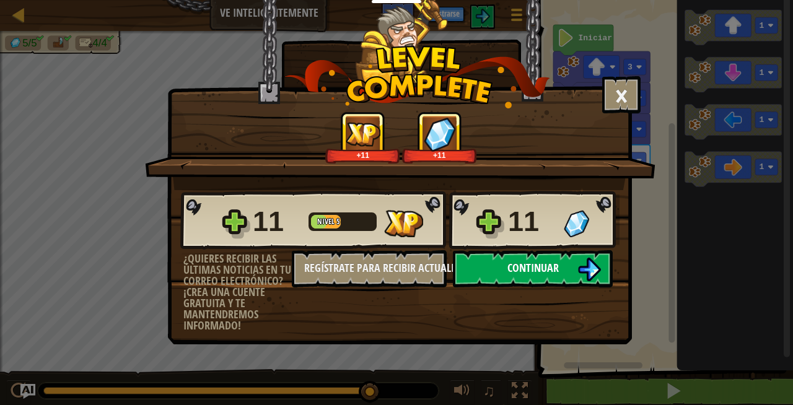
click at [502, 284] on button "Continuar" at bounding box center [533, 268] width 160 height 37
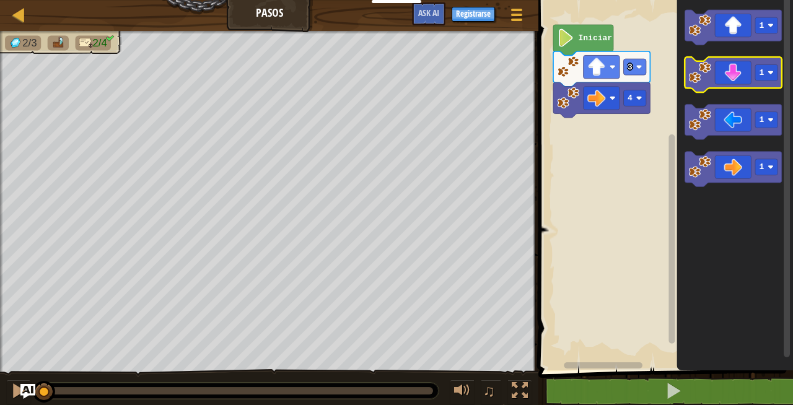
click at [733, 76] on icon "Espacio de trabajo de Blockly" at bounding box center [732, 74] width 97 height 35
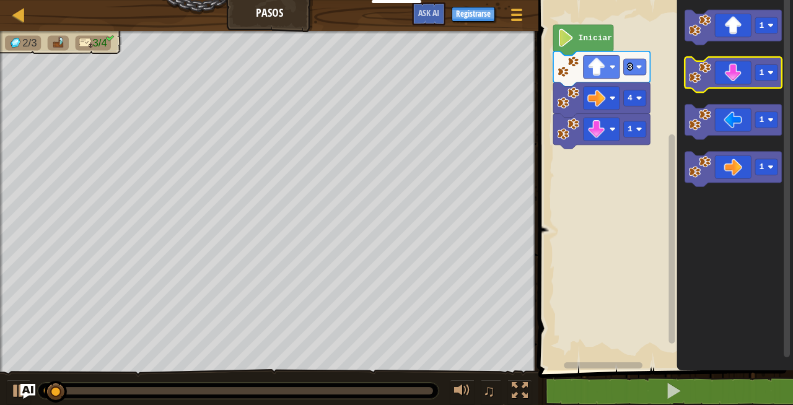
click at [733, 76] on icon "Espacio de trabajo de Blockly" at bounding box center [732, 74] width 97 height 35
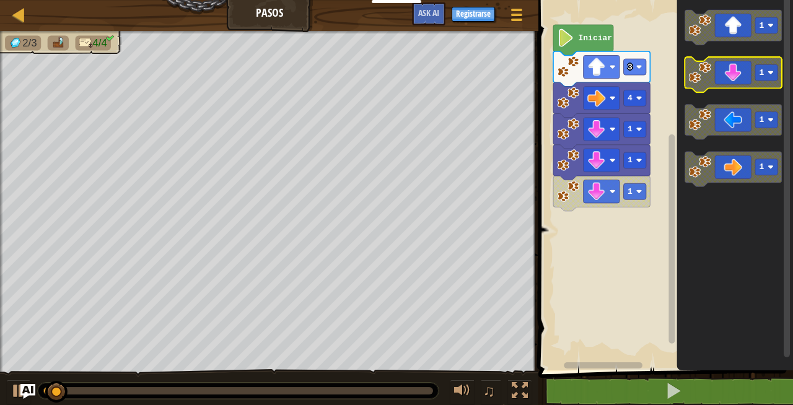
click at [760, 84] on icon "Espacio de trabajo de Blockly" at bounding box center [732, 74] width 97 height 35
click at [744, 82] on icon "Espacio de trabajo de Blockly" at bounding box center [732, 74] width 97 height 35
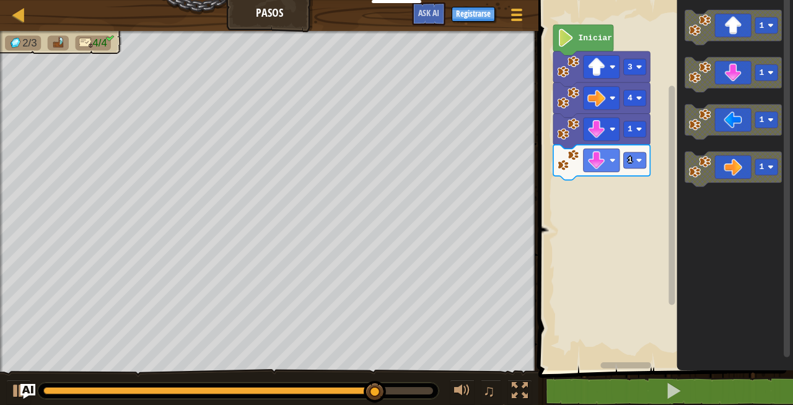
click at [656, 168] on div "4 1 1 3 Iniciar 1 1 1 1" at bounding box center [663, 182] width 258 height 376
click at [719, 78] on icon "Espacio de trabajo de Blockly" at bounding box center [732, 74] width 97 height 35
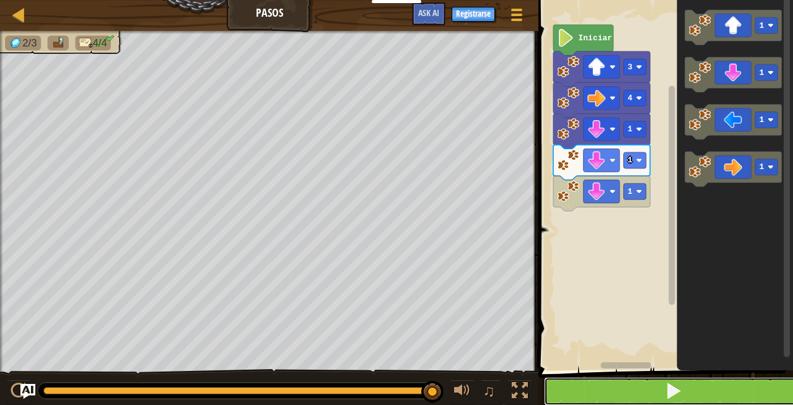
click at [571, 389] on button at bounding box center [673, 391] width 258 height 28
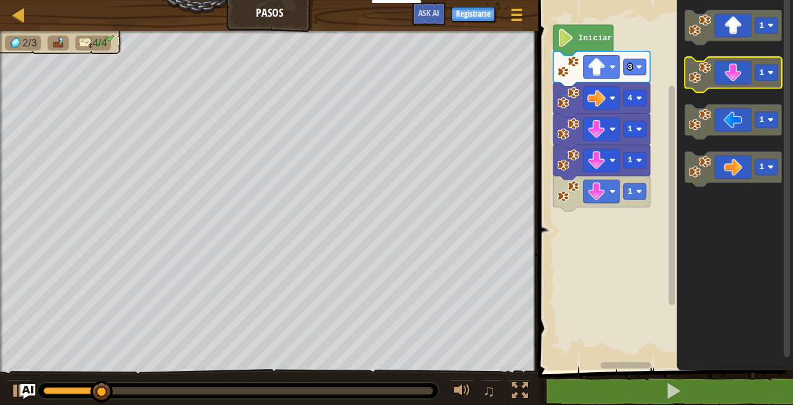
click at [742, 74] on icon "Espacio de trabajo de Blockly" at bounding box center [732, 74] width 97 height 35
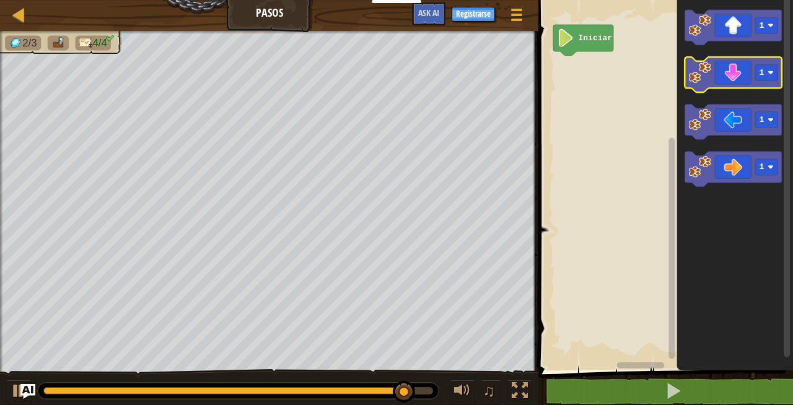
click at [744, 66] on icon "Espacio de trabajo de Blockly" at bounding box center [732, 74] width 97 height 35
